Goal: Task Accomplishment & Management: Use online tool/utility

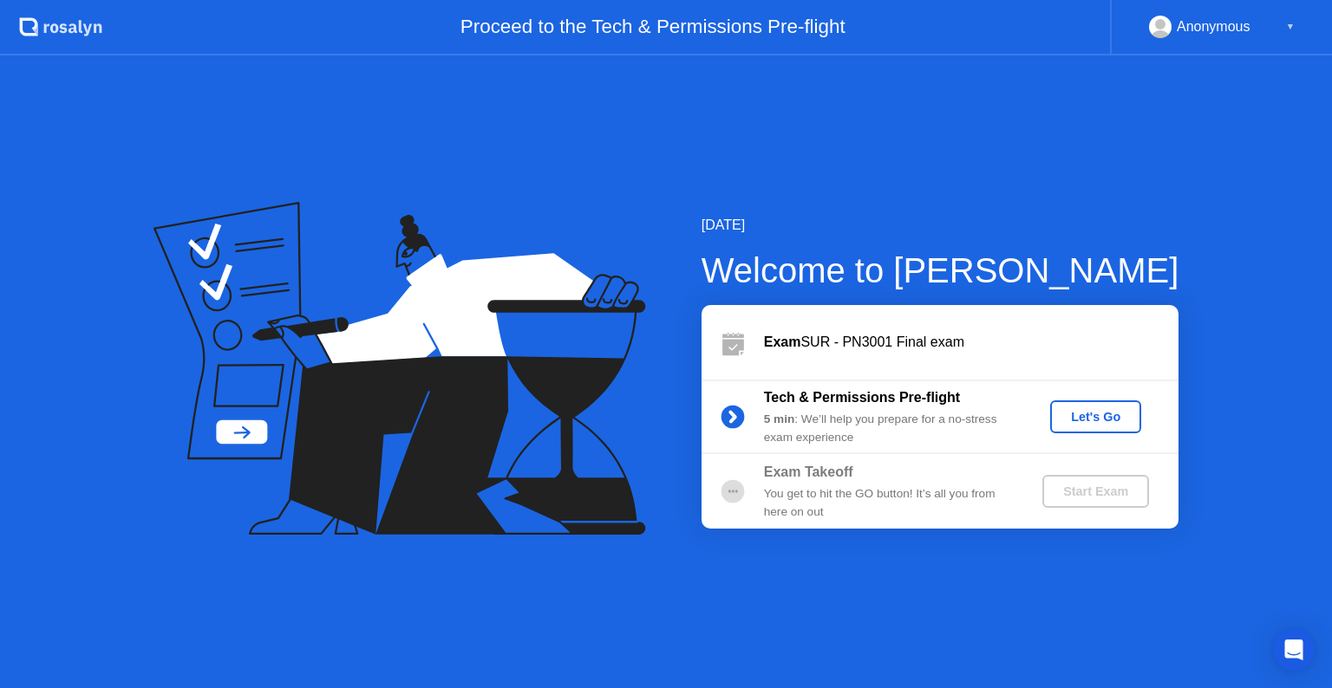
click at [1100, 420] on div "Let's Go" at bounding box center [1095, 417] width 77 height 14
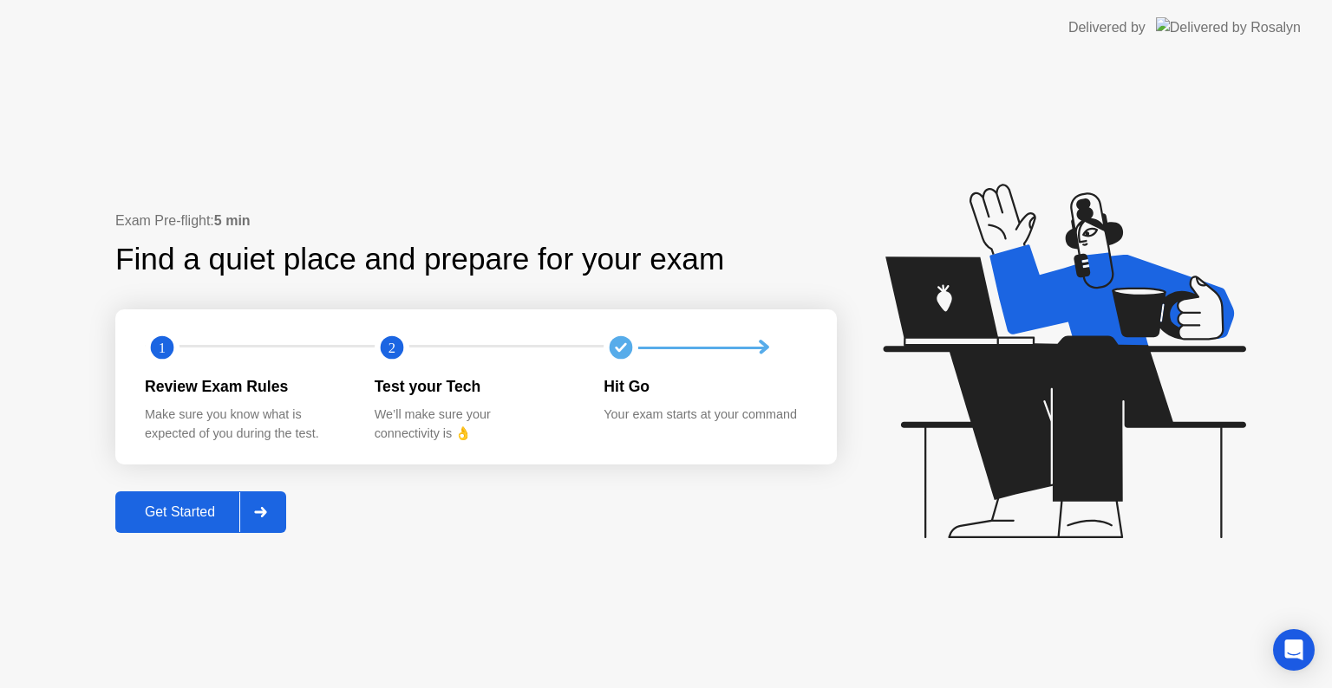
click at [184, 524] on button "Get Started" at bounding box center [200, 513] width 171 height 42
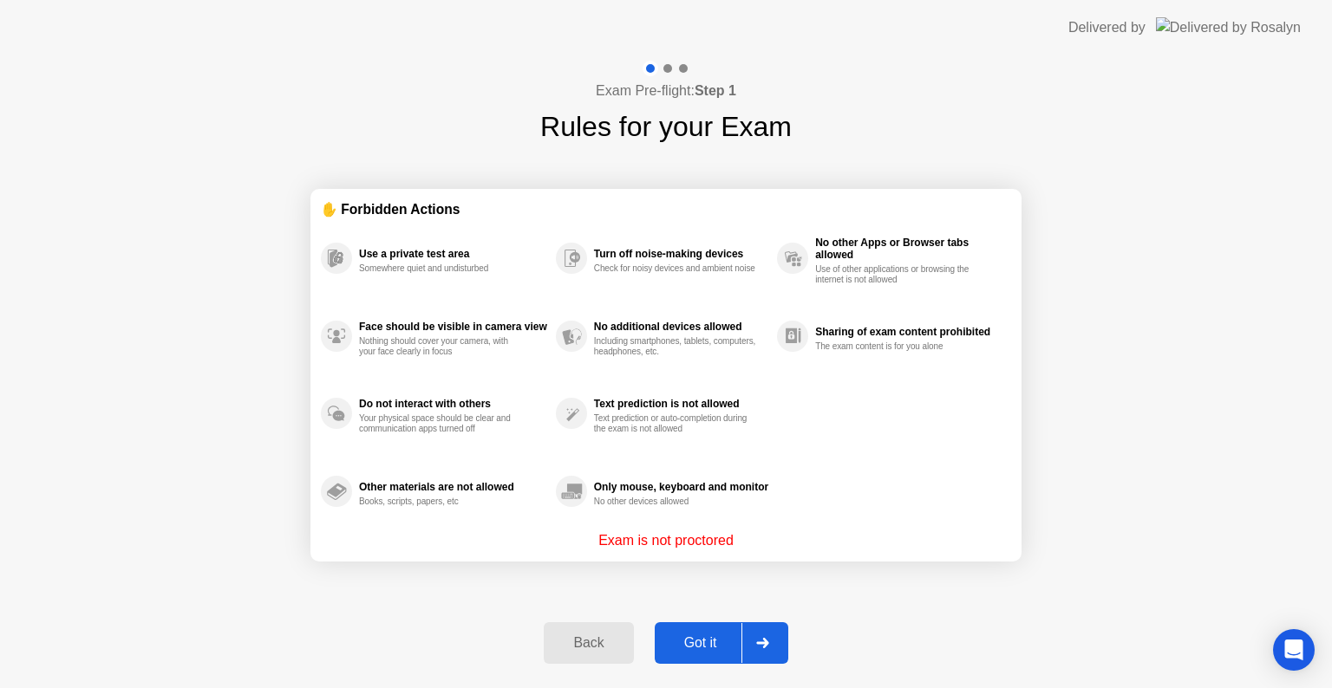
click at [707, 659] on button "Got it" at bounding box center [722, 643] width 134 height 42
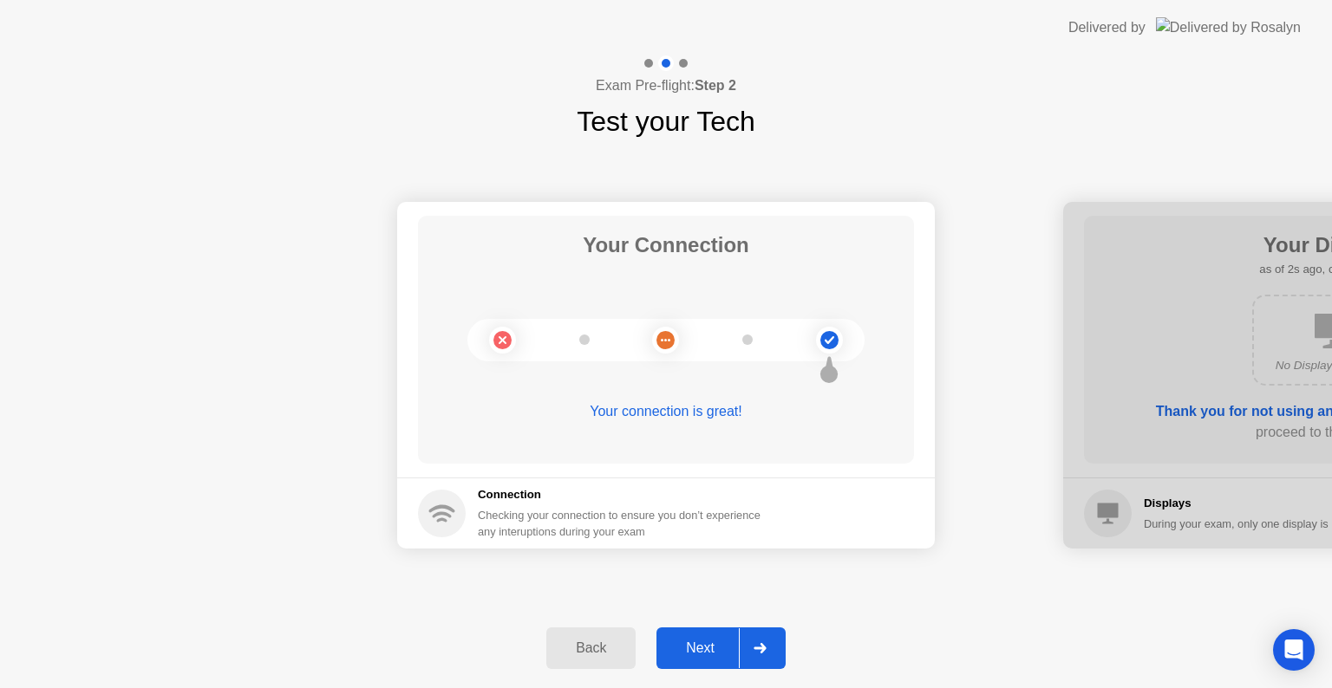
click at [713, 660] on button "Next" at bounding box center [720, 649] width 129 height 42
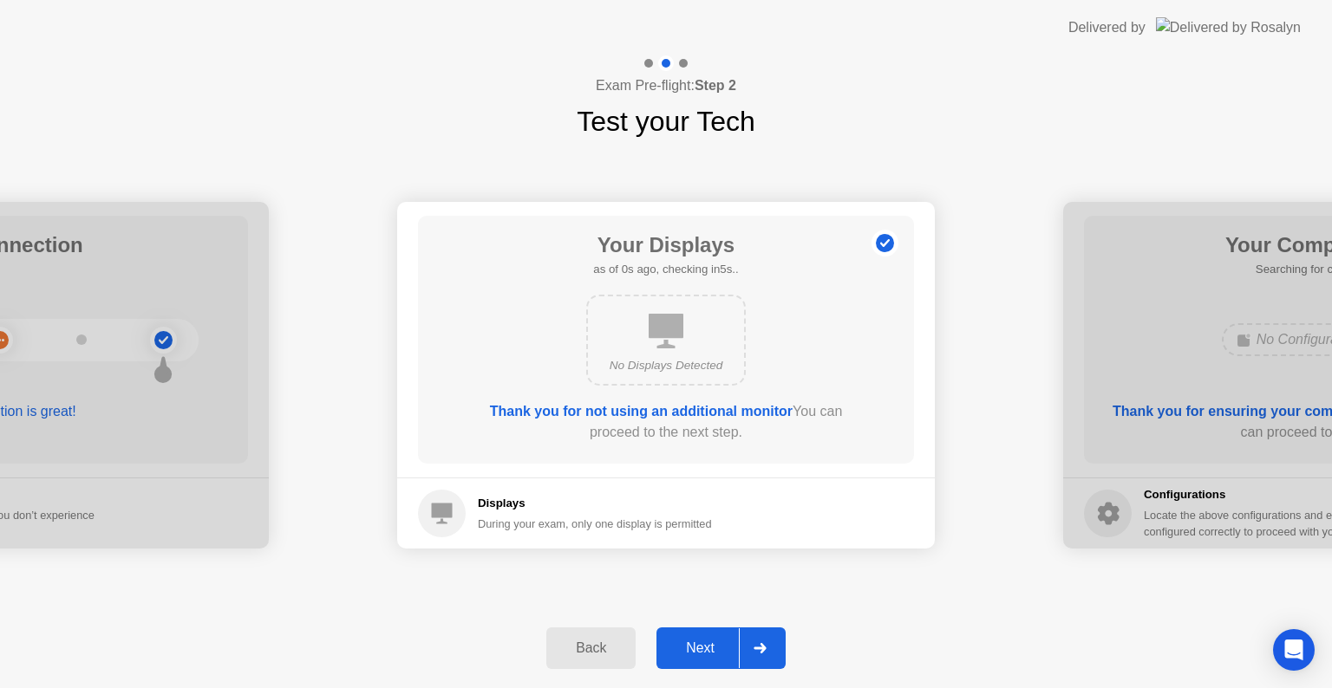
click at [713, 660] on button "Next" at bounding box center [720, 649] width 129 height 42
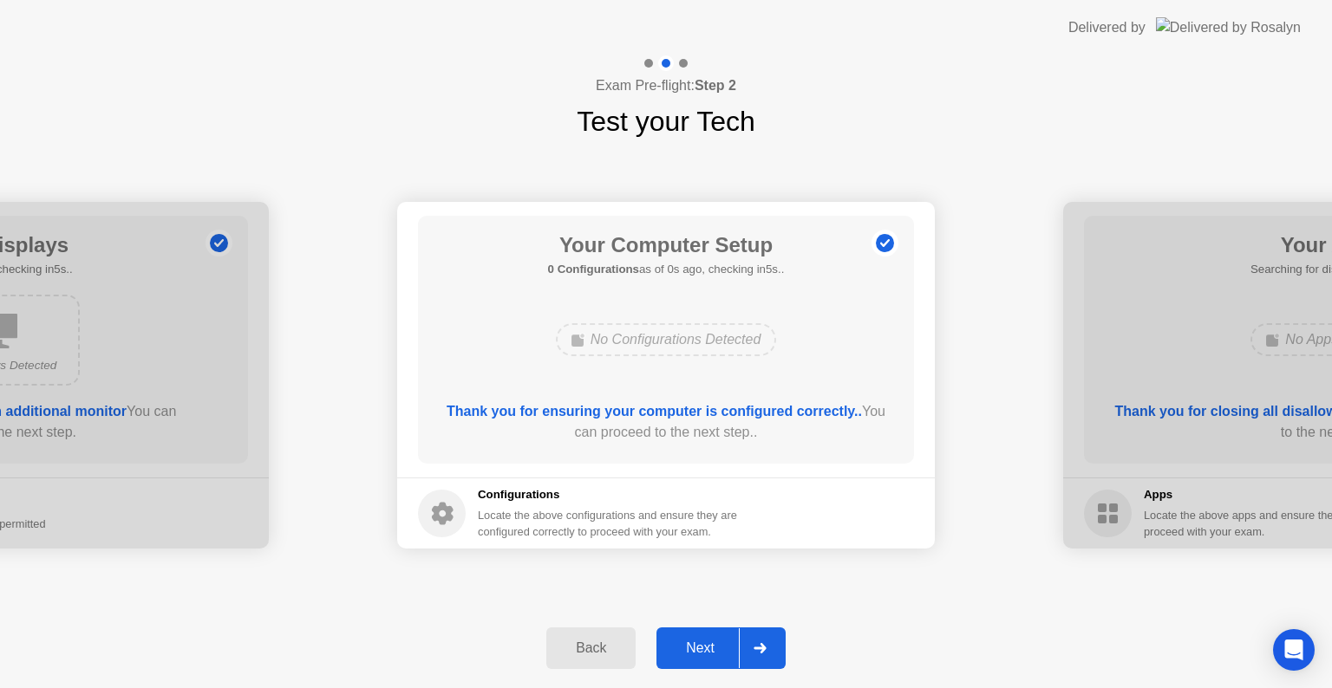
click at [713, 660] on button "Next" at bounding box center [720, 649] width 129 height 42
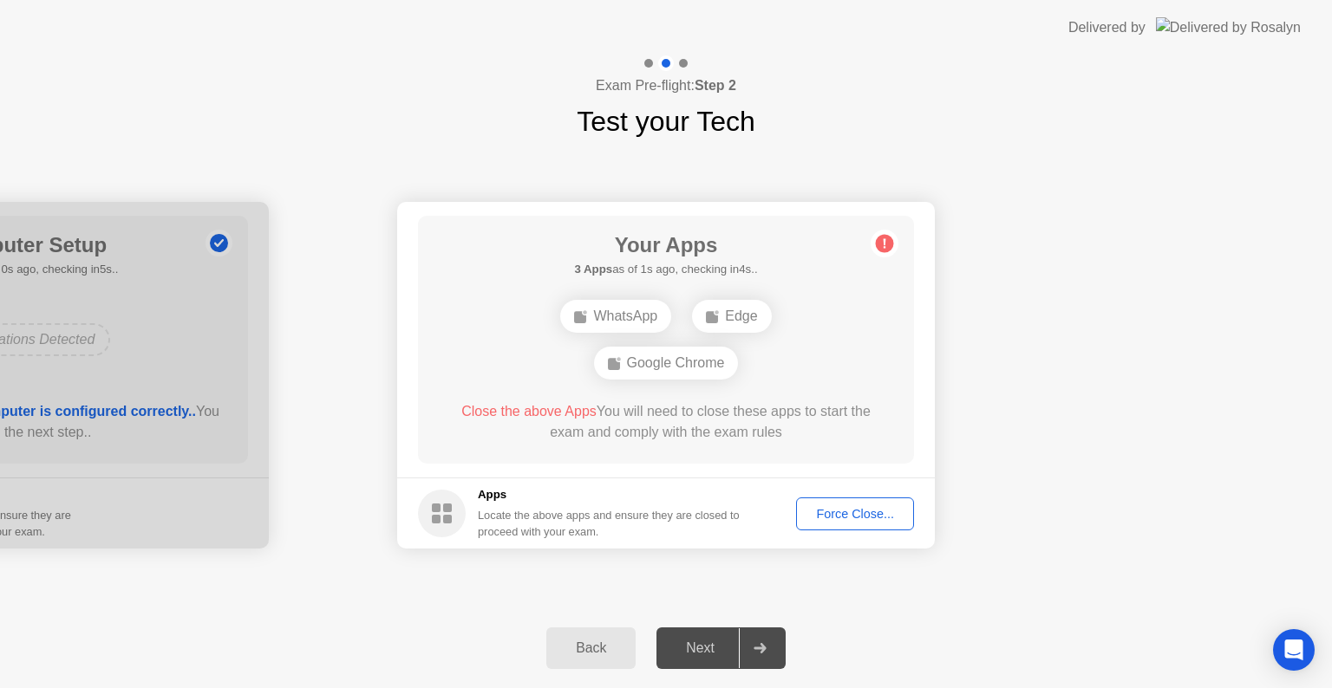
click at [847, 503] on button "Force Close..." at bounding box center [855, 514] width 118 height 33
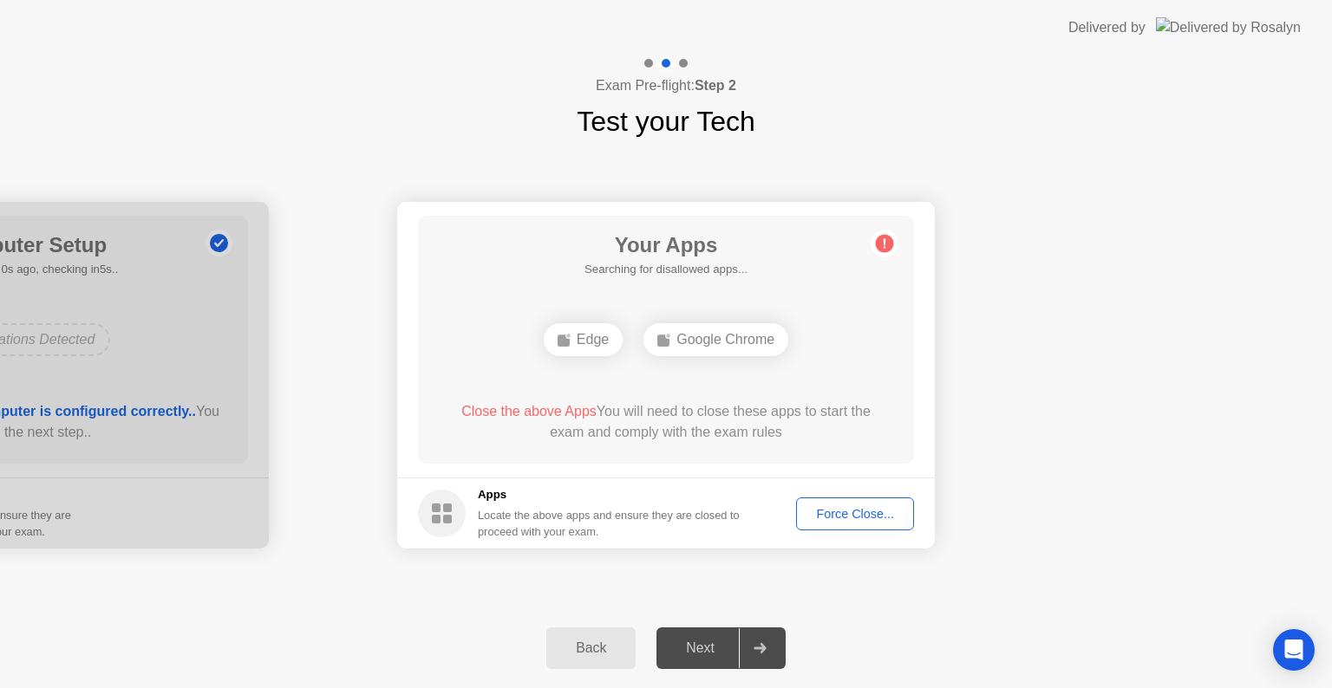
click at [884, 517] on div "Force Close..." at bounding box center [855, 514] width 106 height 14
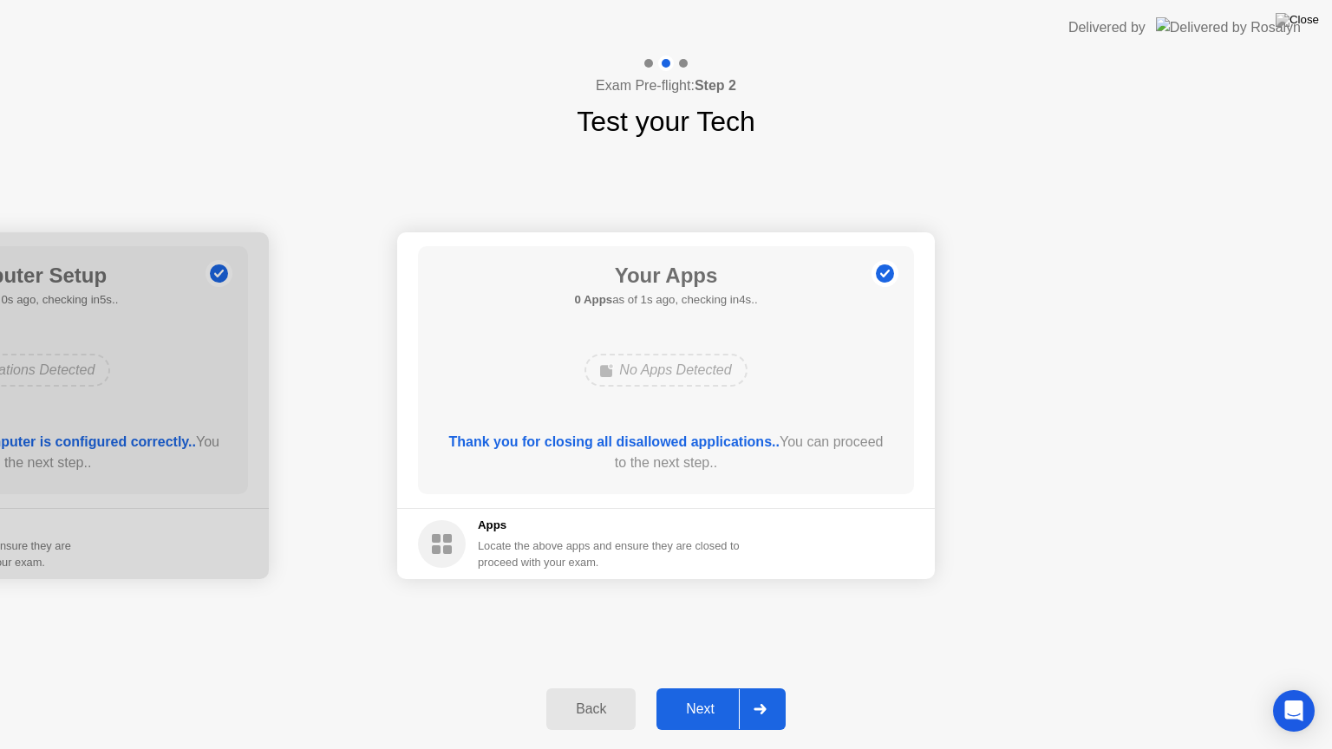
click at [709, 687] on div "Next" at bounding box center [699, 709] width 77 height 16
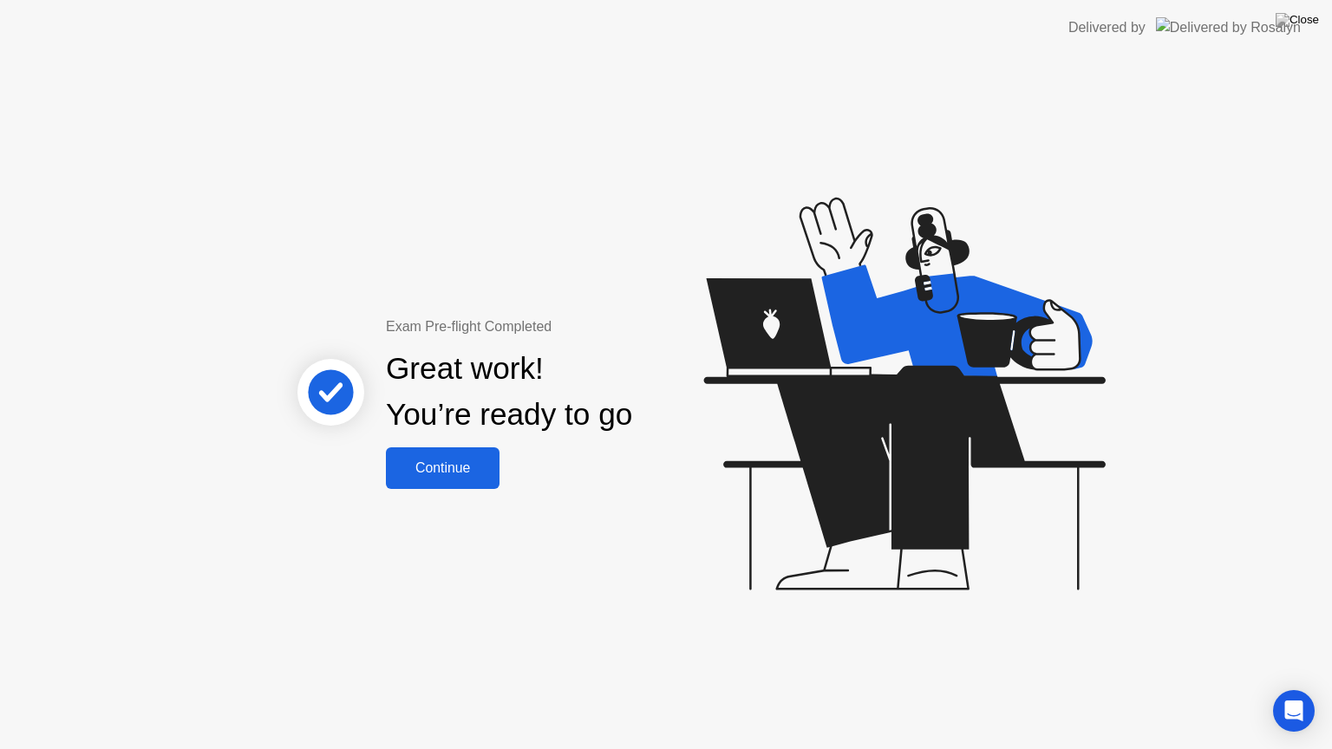
click at [476, 461] on div "Continue" at bounding box center [442, 468] width 103 height 16
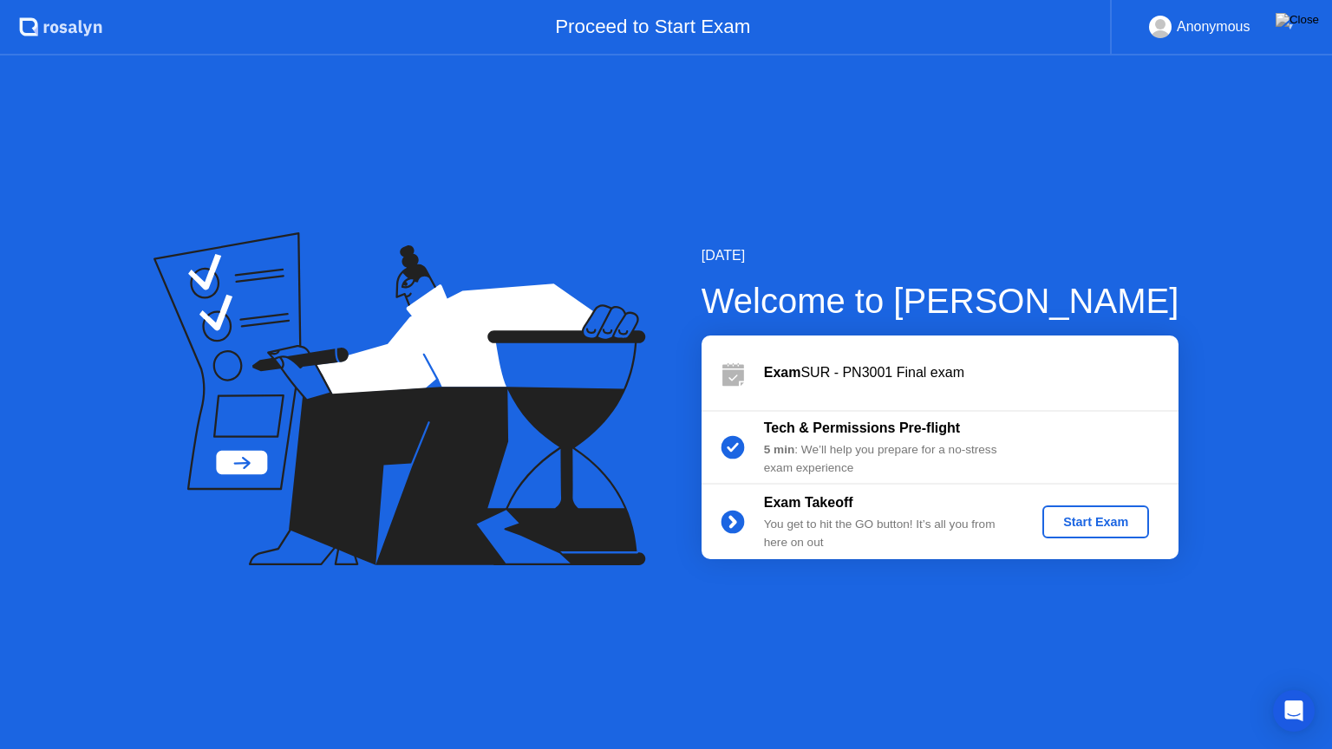
click at [1092, 522] on div "Start Exam" at bounding box center [1095, 522] width 93 height 14
